Goal: Information Seeking & Learning: Learn about a topic

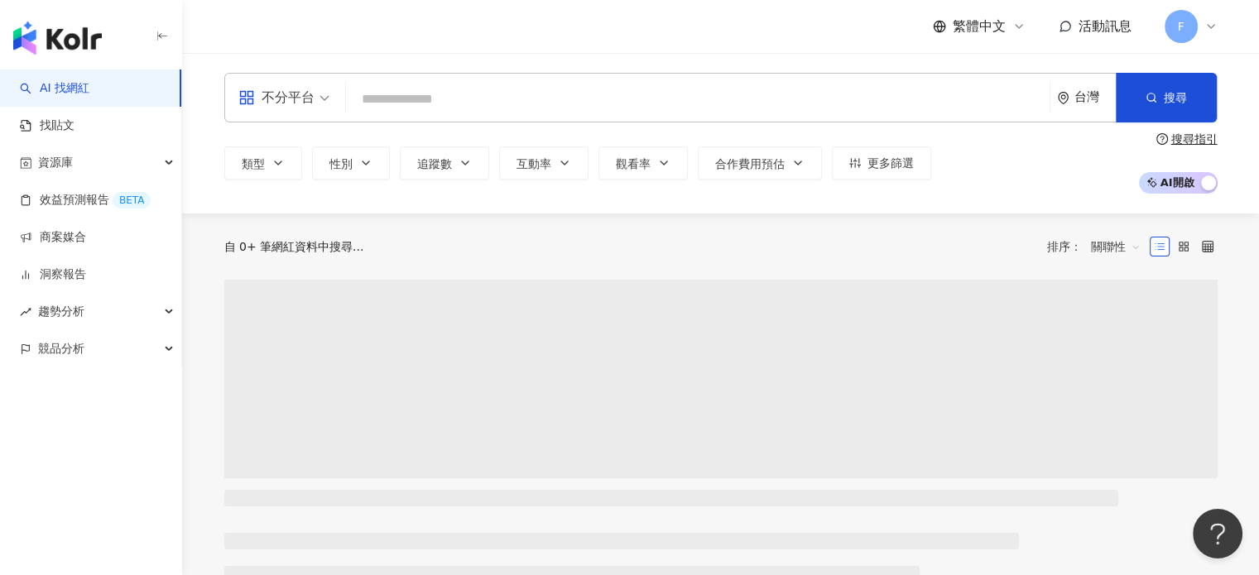
click at [410, 89] on input "search" at bounding box center [698, 99] width 691 height 31
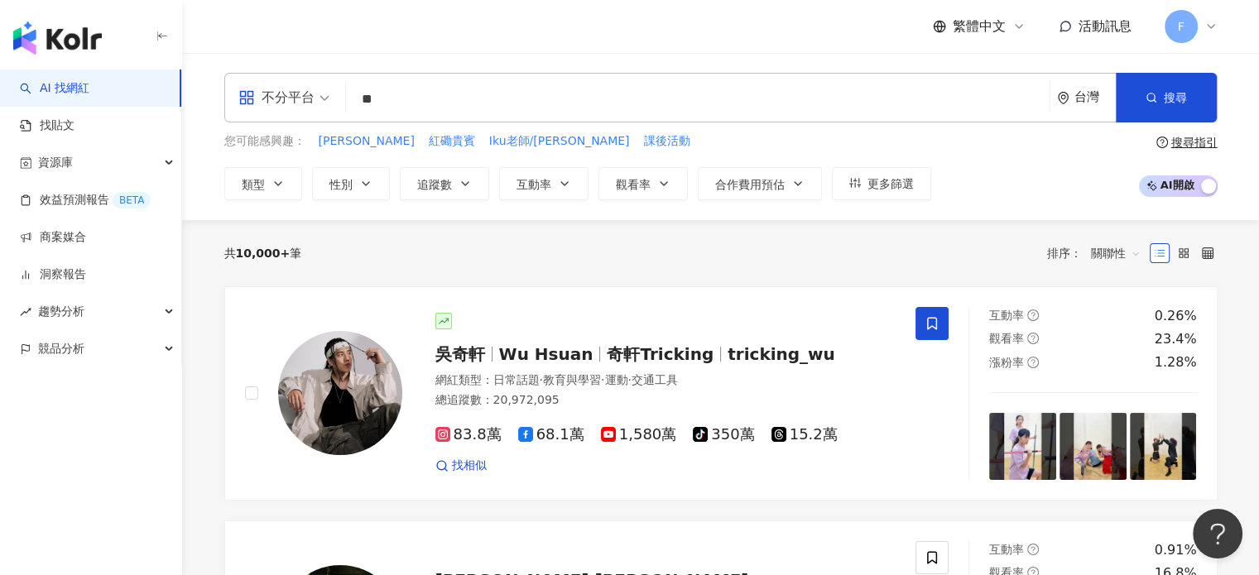
type input "*"
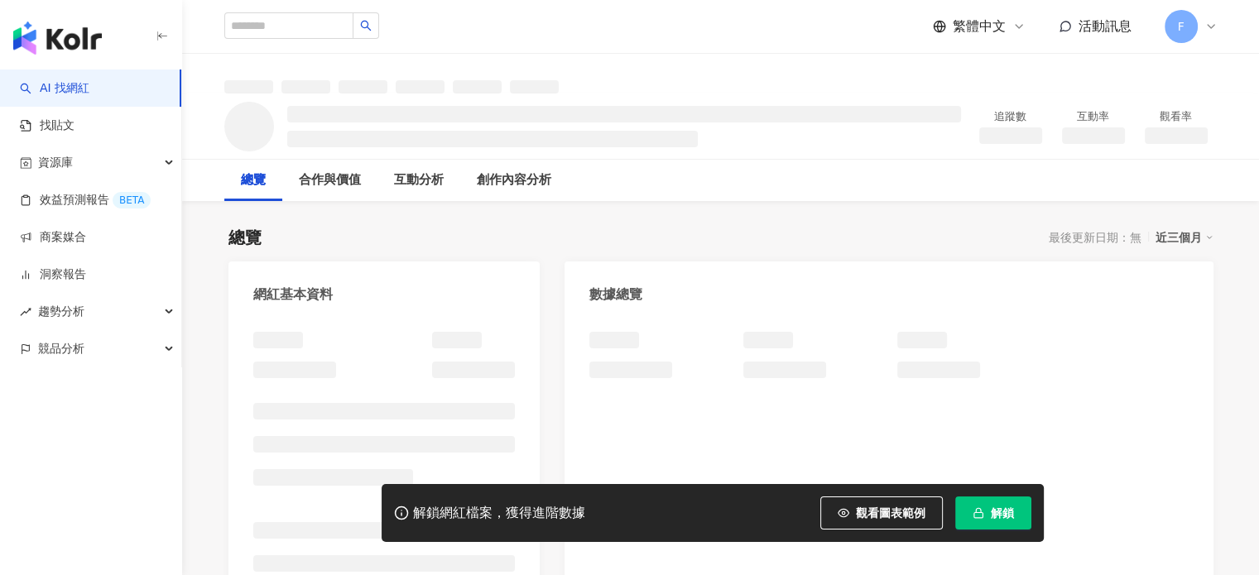
click at [1014, 513] on button "解鎖" at bounding box center [994, 513] width 76 height 33
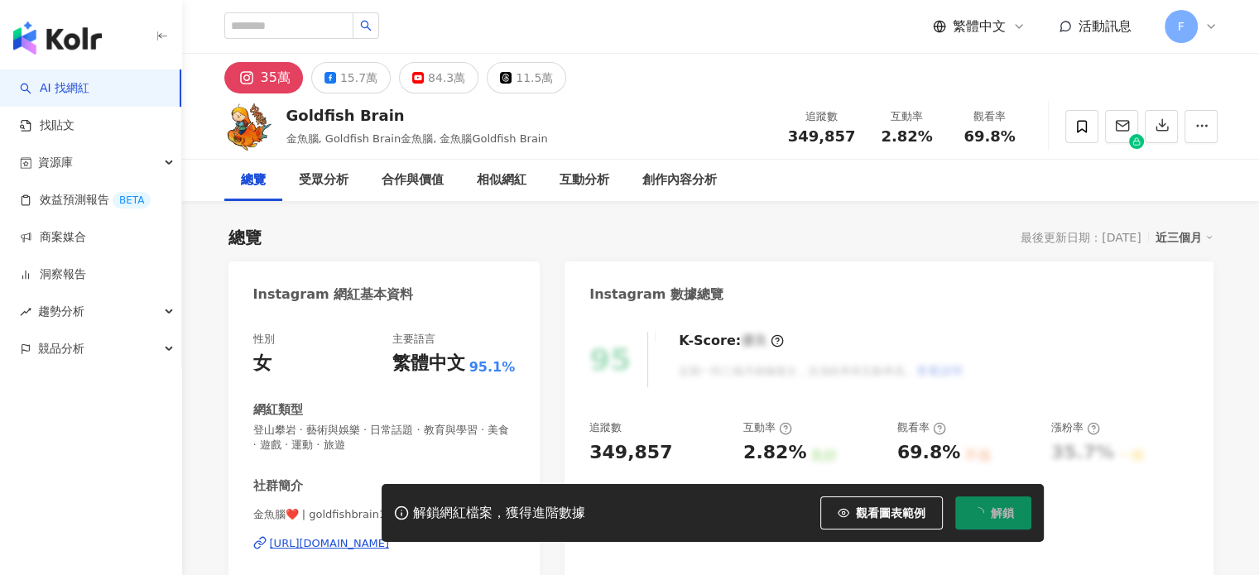
click at [1016, 516] on button "解鎖" at bounding box center [994, 513] width 76 height 33
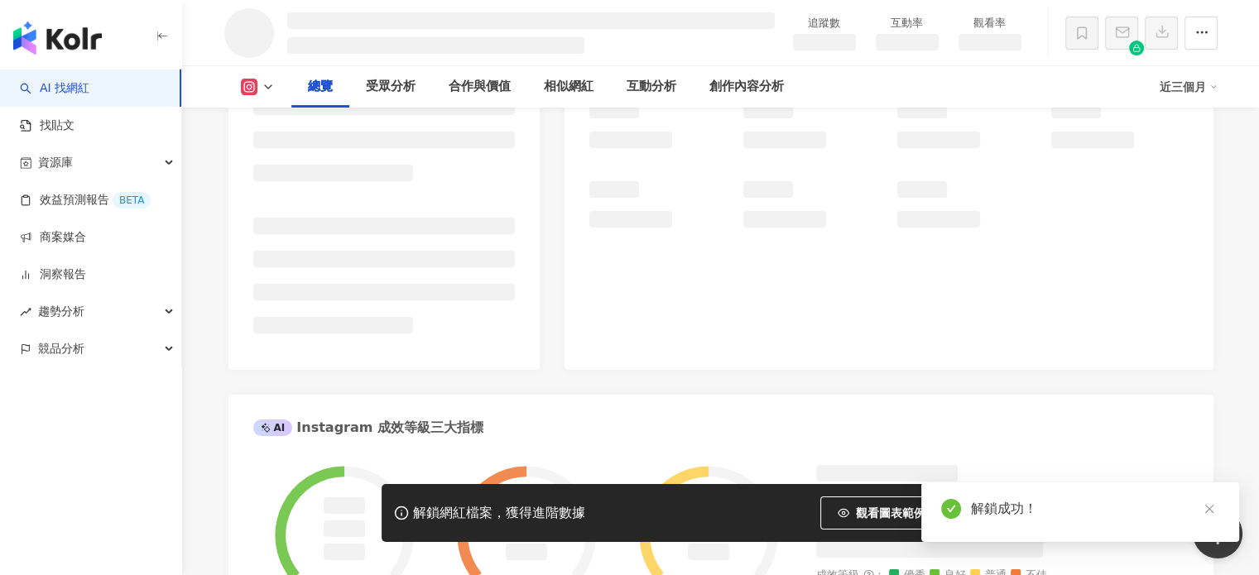
scroll to position [322, 0]
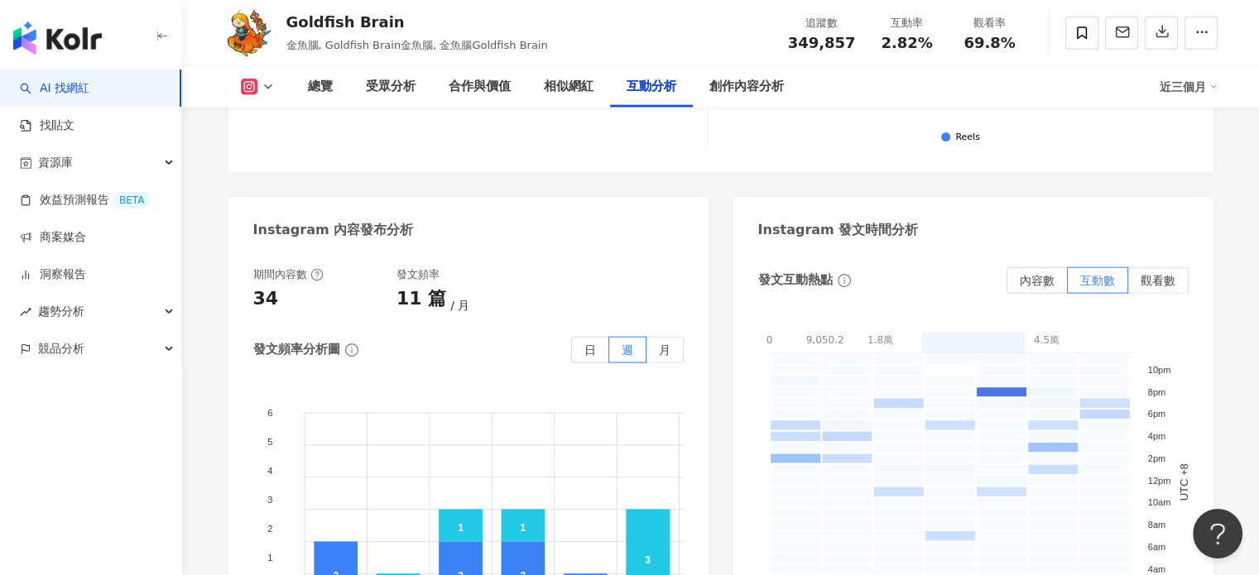
scroll to position [4297, 0]
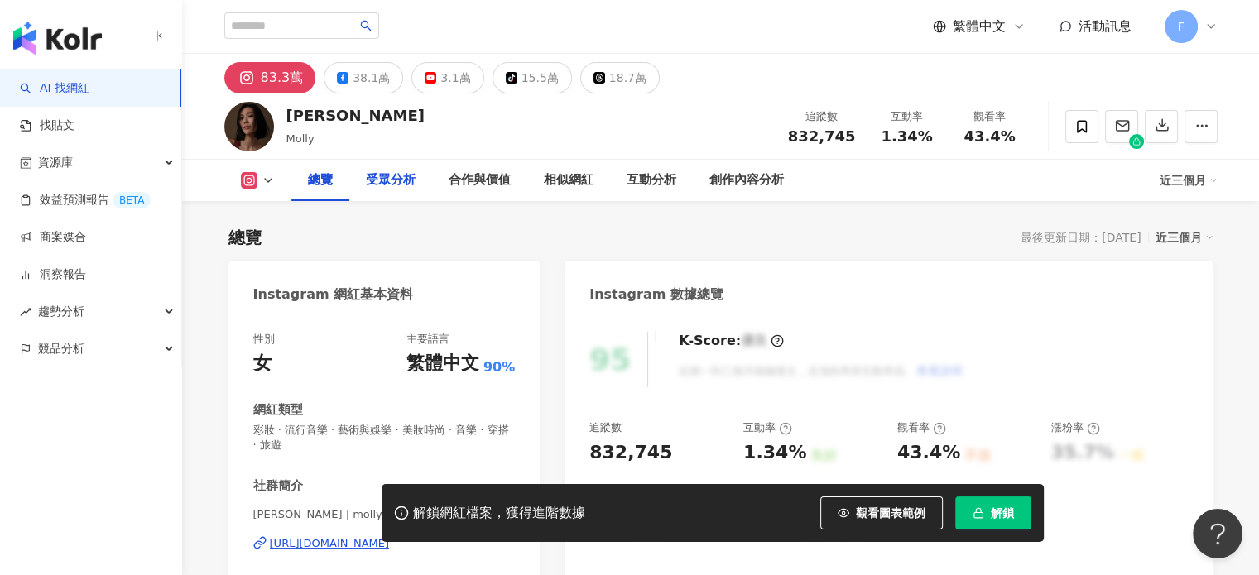
scroll to position [102, 0]
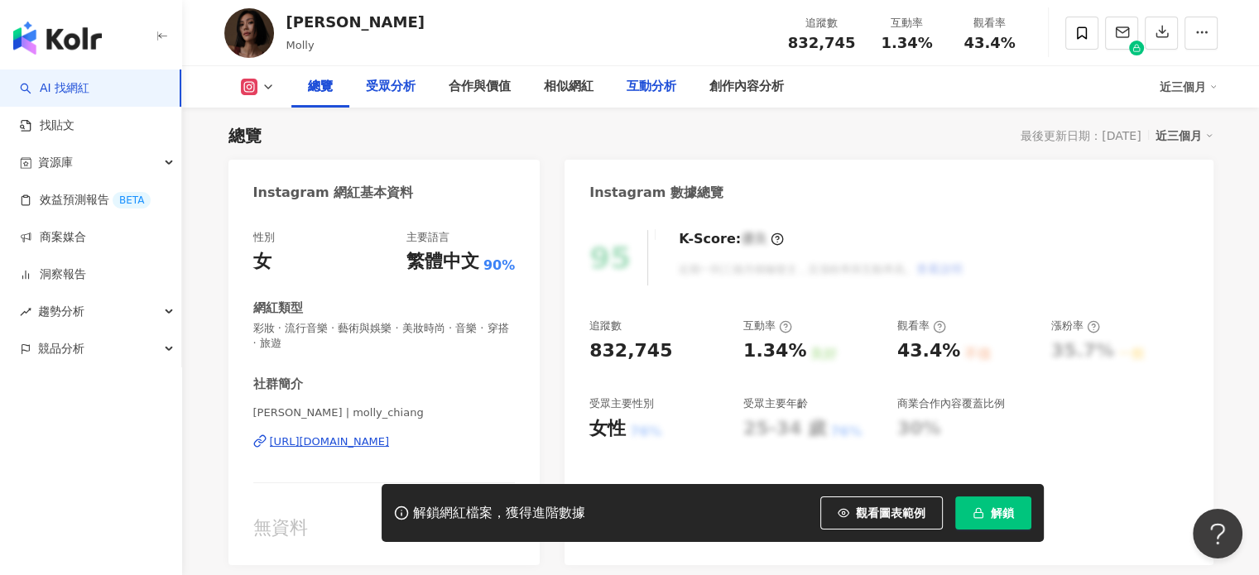
click at [399, 90] on div "受眾分析" at bounding box center [391, 87] width 50 height 20
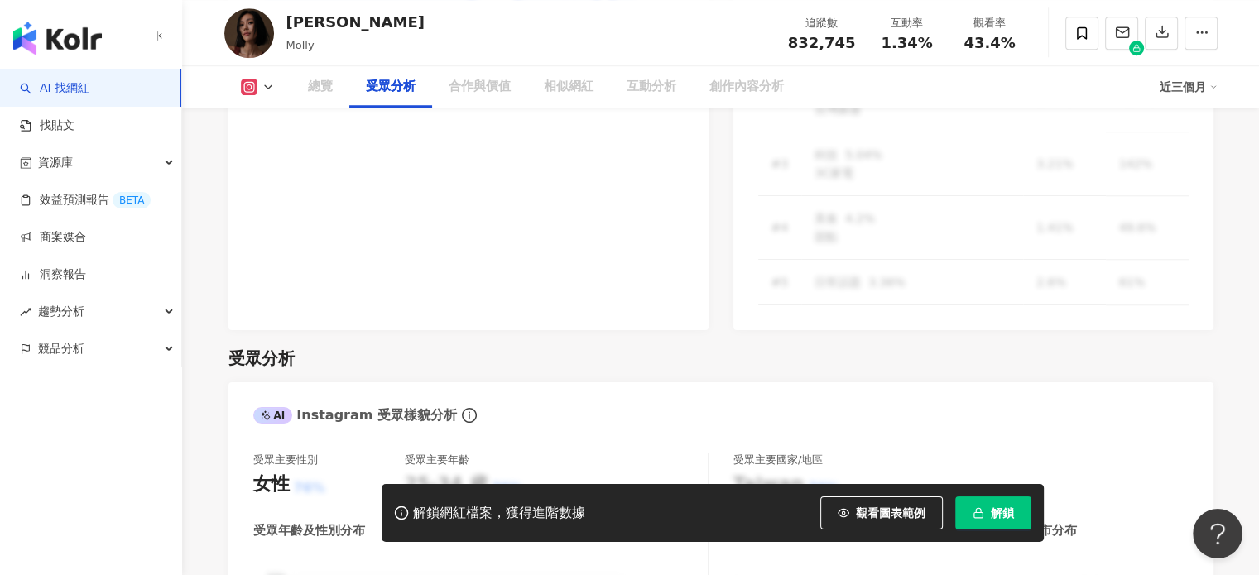
click at [328, 99] on div "總覽" at bounding box center [320, 86] width 58 height 41
click at [1014, 503] on button "解鎖" at bounding box center [994, 513] width 76 height 33
click at [327, 89] on div "總覽" at bounding box center [320, 87] width 25 height 20
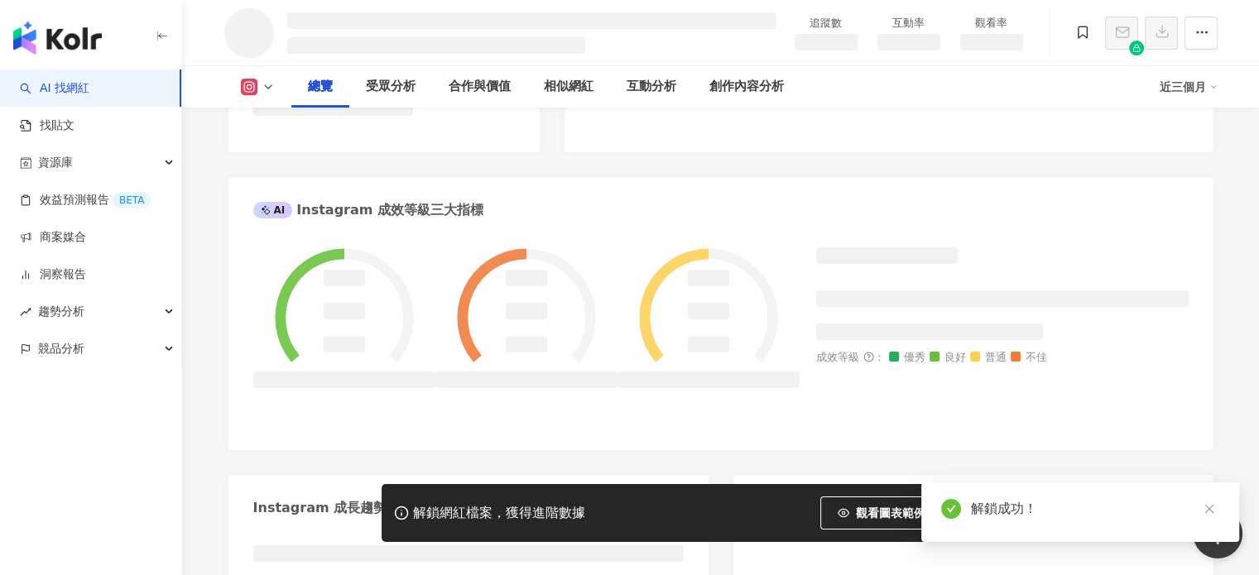
scroll to position [551, 0]
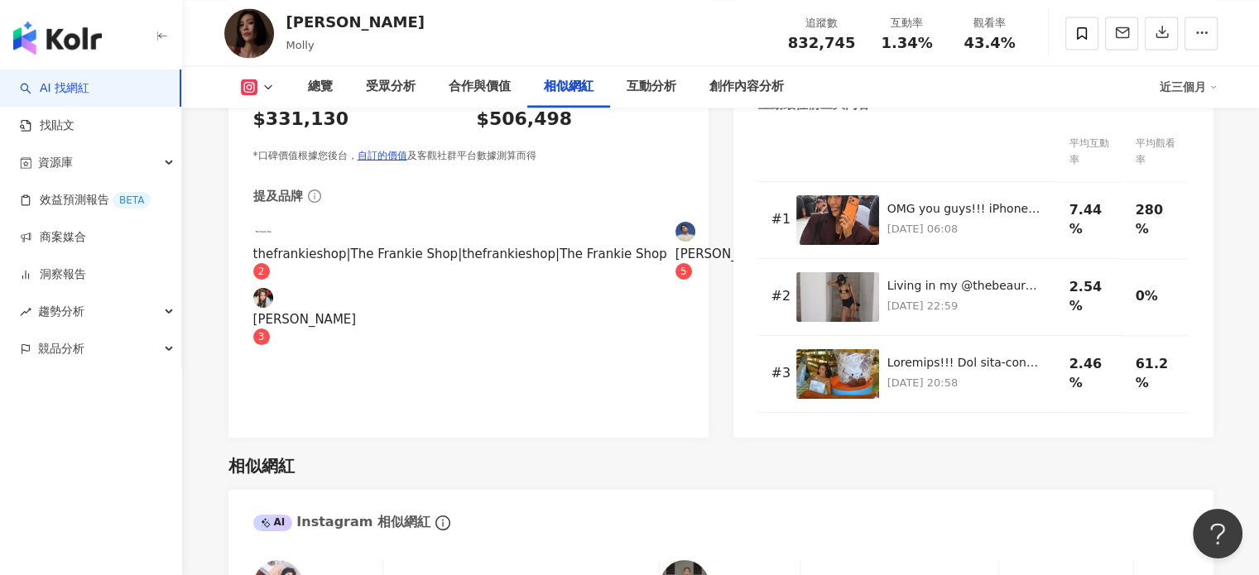
scroll to position [2641, 0]
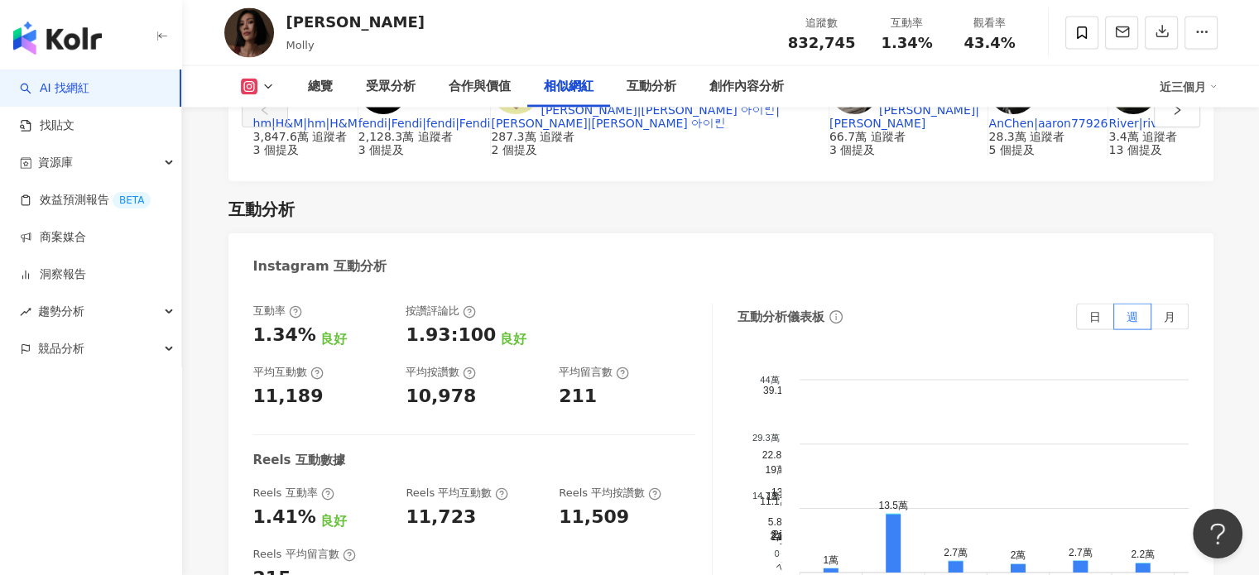
scroll to position [3414, 0]
